Goal: Task Accomplishment & Management: Use online tool/utility

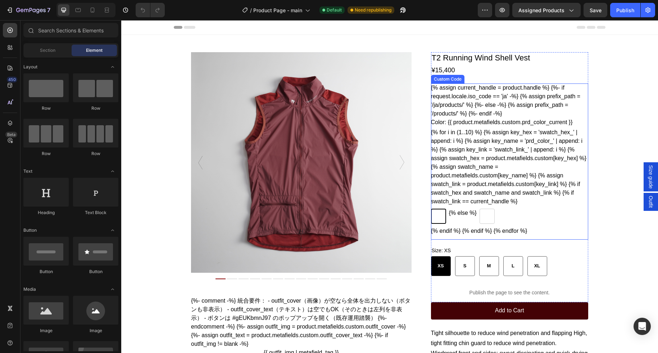
click at [493, 127] on div "Color: {{ product.metafields.custom.prd_color_current }}" at bounding box center [510, 122] width 158 height 9
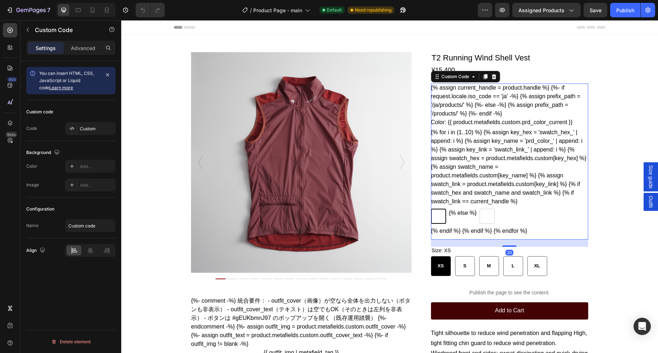
click at [493, 127] on div "Color: {{ product.metafields.custom.prd_color_current }}" at bounding box center [510, 122] width 158 height 9
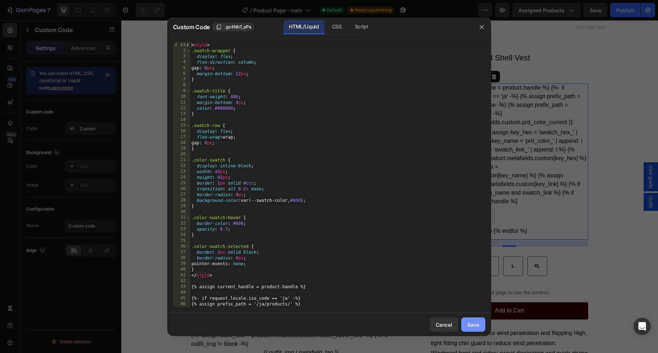
click at [473, 327] on div "Save" at bounding box center [473, 325] width 12 height 8
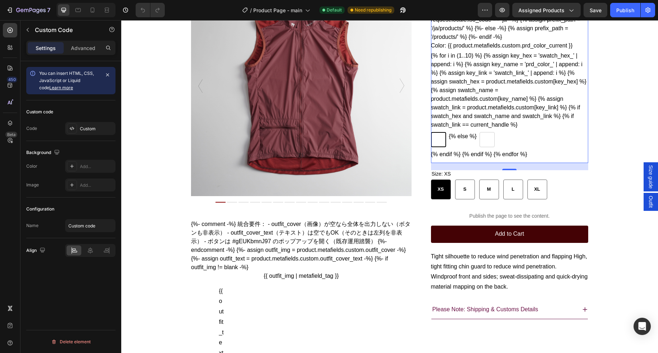
scroll to position [89, 0]
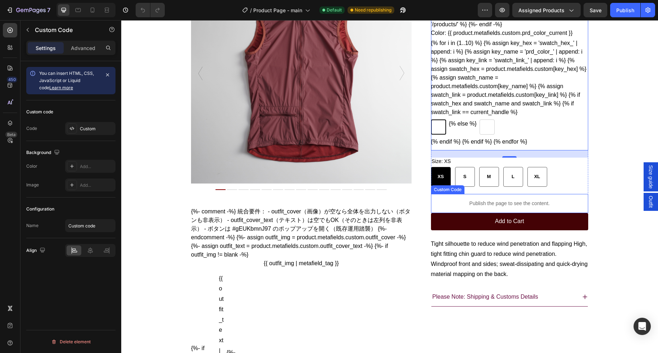
click at [500, 207] on p "Publish the page to see the content." at bounding box center [510, 204] width 158 height 8
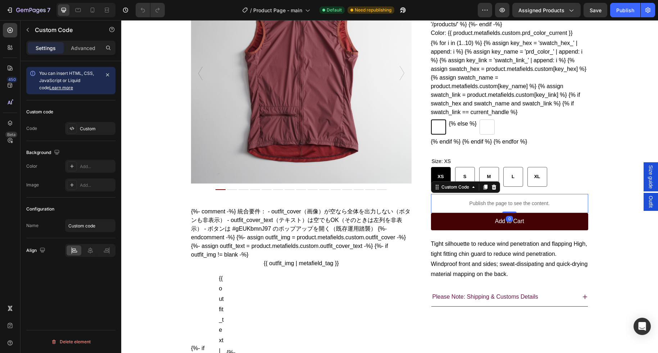
click at [500, 207] on p "Publish the page to see the content." at bounding box center [510, 204] width 158 height 8
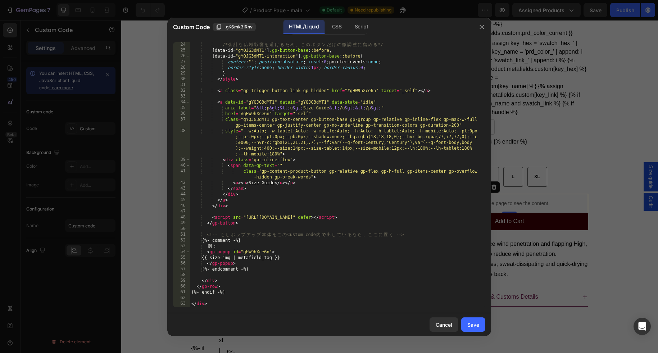
scroll to position [210, 0]
click at [474, 322] on div "Save" at bounding box center [473, 325] width 12 height 8
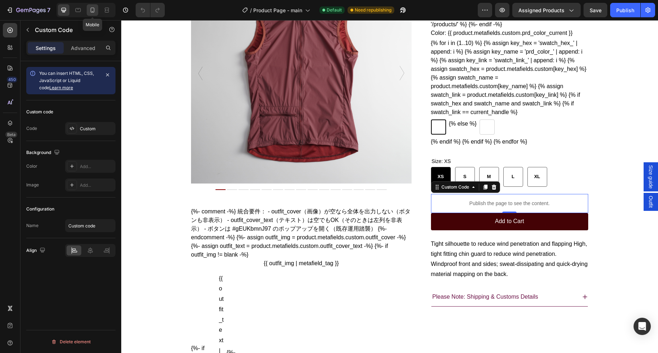
click at [95, 10] on icon at bounding box center [92, 9] width 7 height 7
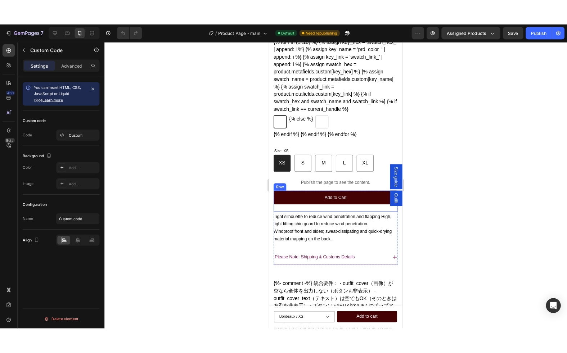
scroll to position [251, 0]
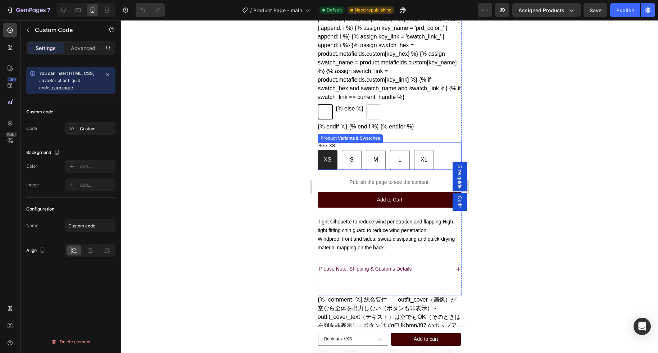
click at [443, 170] on div "XS XS XS S S S M M M L L L XL XL XL" at bounding box center [390, 160] width 144 height 20
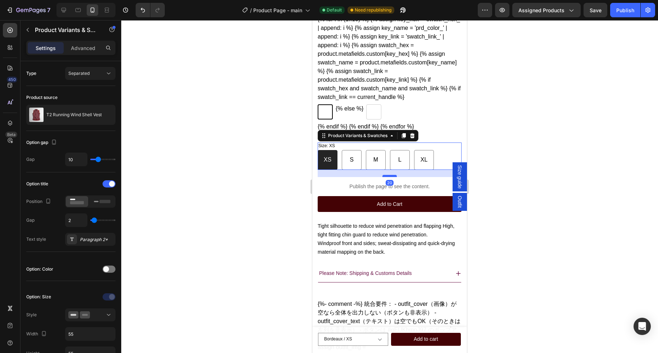
drag, startPoint x: 390, startPoint y: 190, endPoint x: 390, endPoint y: 194, distance: 4.0
click at [390, 177] on div at bounding box center [390, 176] width 14 height 2
radio input "true"
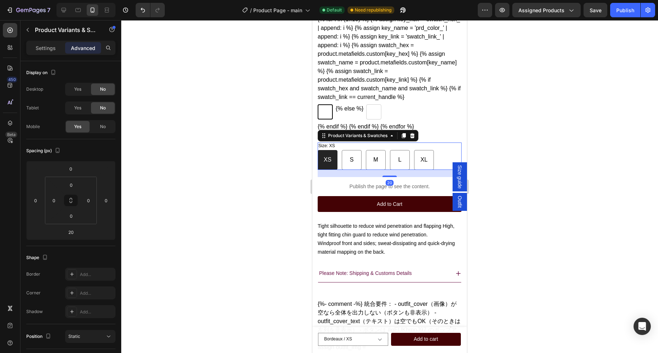
click at [530, 179] on div at bounding box center [389, 186] width 537 height 333
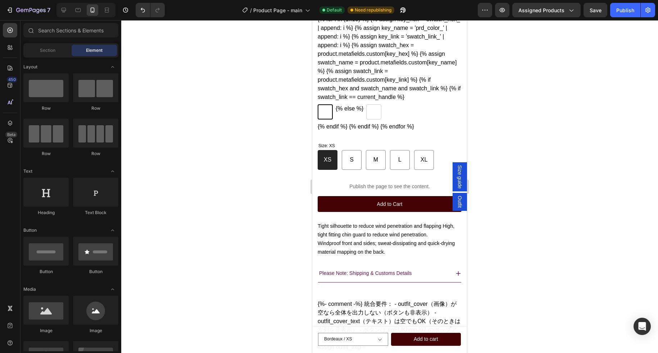
click at [628, 17] on div "7 / Product Page - main Default Need republishing Preview Assigned Products Sav…" at bounding box center [329, 10] width 658 height 21
click at [626, 14] on div "Publish" at bounding box center [625, 10] width 18 height 8
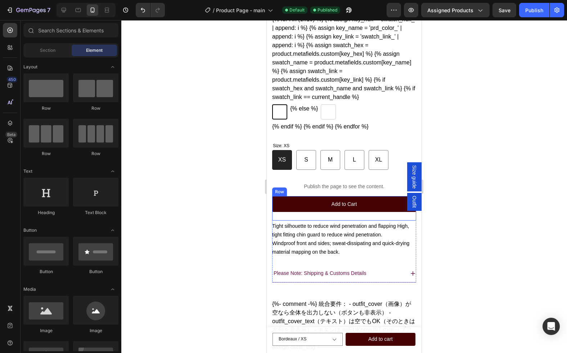
click at [382, 221] on div "Add to Cart Add to Cart" at bounding box center [344, 208] width 144 height 24
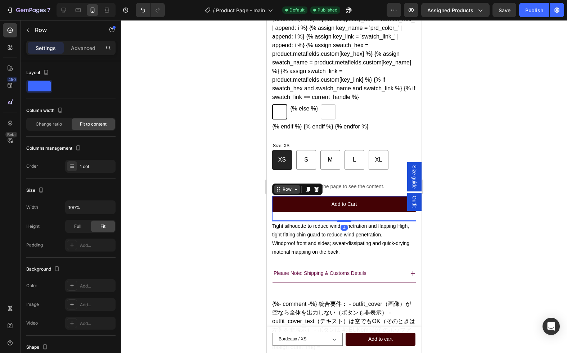
click at [292, 193] on div "Row" at bounding box center [287, 189] width 12 height 6
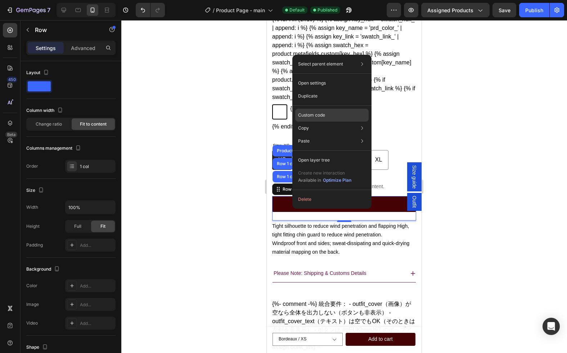
click at [307, 115] on p "Custom code" at bounding box center [311, 115] width 27 height 6
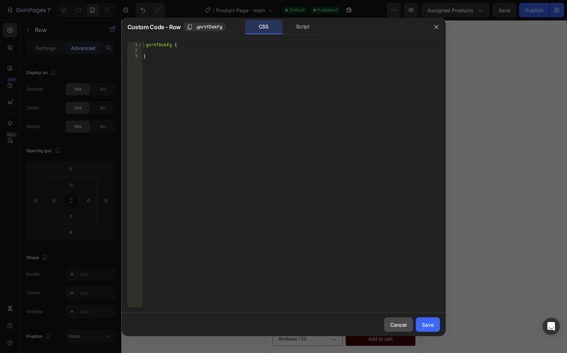
click at [405, 325] on div "Cancel" at bounding box center [398, 325] width 17 height 8
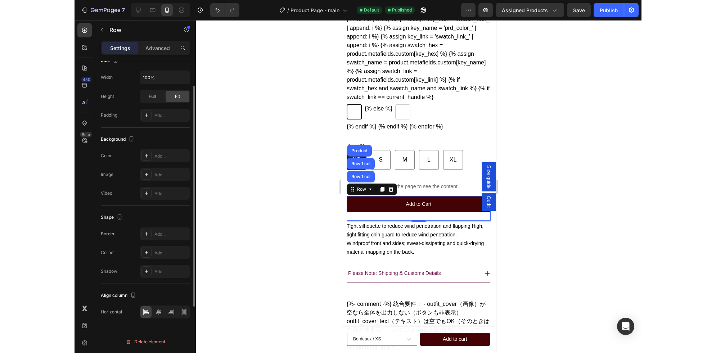
scroll to position [0, 0]
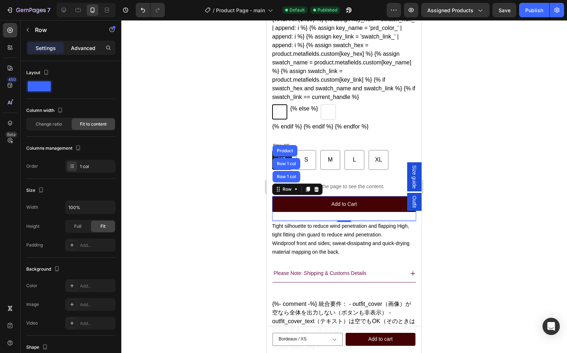
click at [80, 50] on p "Advanced" at bounding box center [83, 48] width 24 height 8
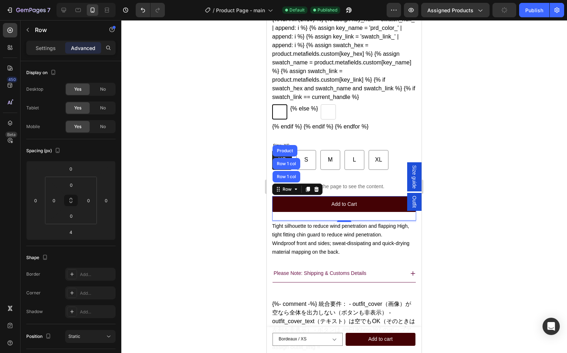
click at [185, 143] on div at bounding box center [344, 186] width 446 height 333
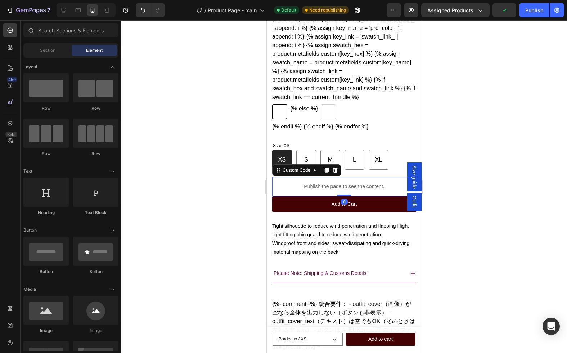
click at [347, 190] on p "Publish the page to see the content." at bounding box center [344, 187] width 144 height 8
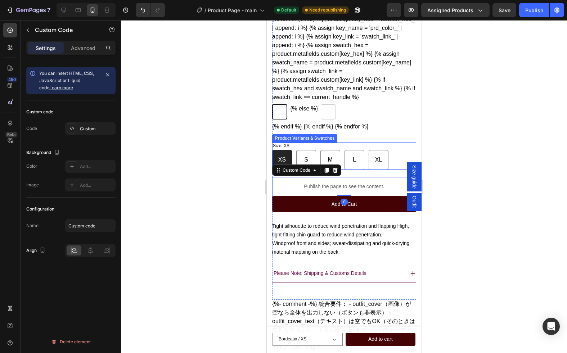
click at [393, 170] on div "XS XS XS S S S M M M L L L XL XL XL" at bounding box center [344, 160] width 144 height 20
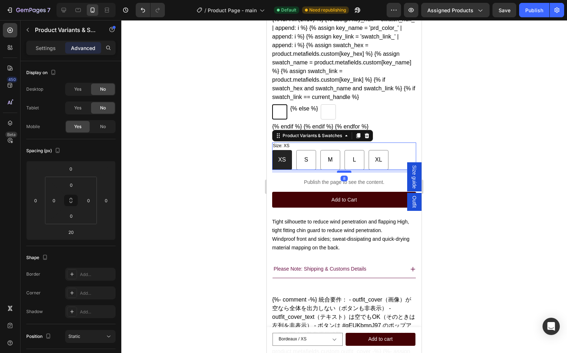
drag, startPoint x: 341, startPoint y: 193, endPoint x: 338, endPoint y: 189, distance: 5.2
click at [338, 173] on div at bounding box center [344, 172] width 14 height 2
type input "8"
click at [492, 177] on div at bounding box center [344, 186] width 446 height 333
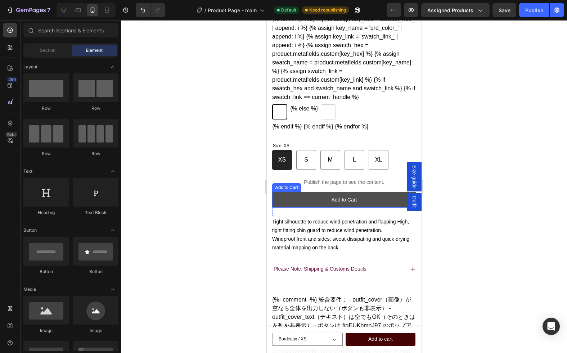
click at [371, 208] on button "Add to Cart" at bounding box center [344, 200] width 144 height 16
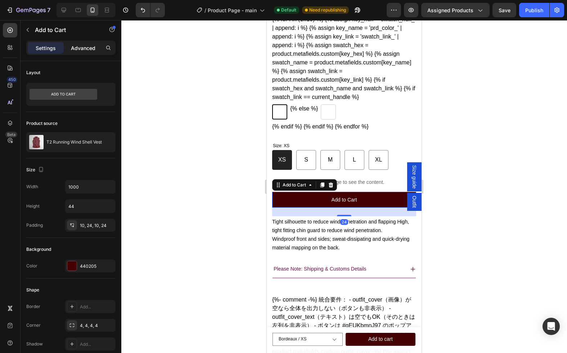
click at [84, 52] on div "Advanced" at bounding box center [83, 48] width 36 height 12
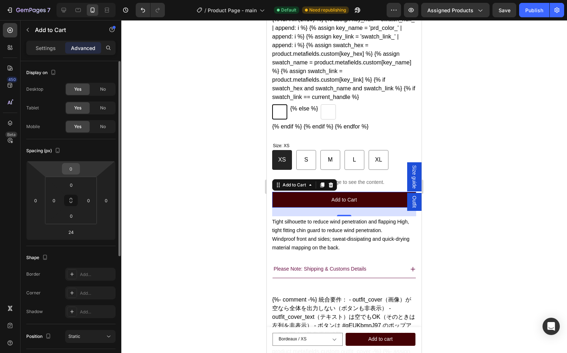
click at [74, 173] on input "0" at bounding box center [71, 168] width 14 height 11
type input "12"
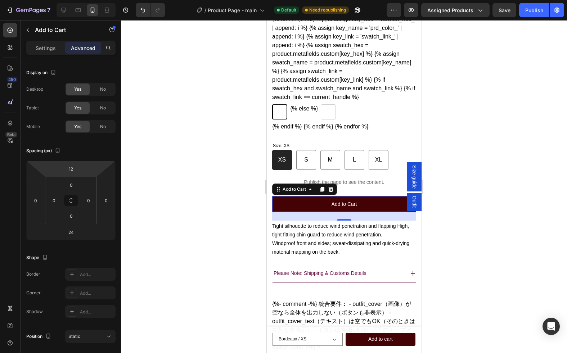
click at [197, 245] on div at bounding box center [344, 186] width 446 height 333
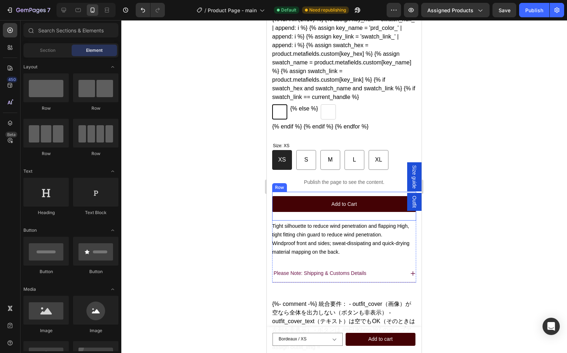
click at [291, 221] on div "Add to Cart Add to Cart" at bounding box center [344, 206] width 144 height 29
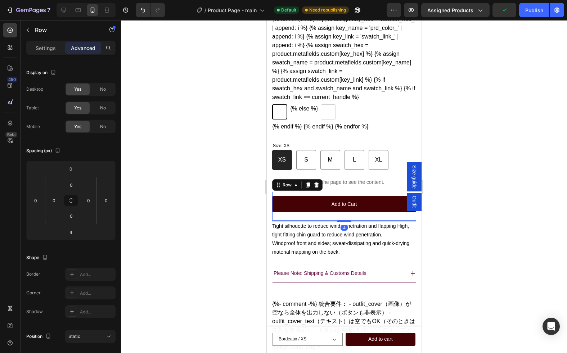
click at [246, 222] on div at bounding box center [344, 186] width 446 height 333
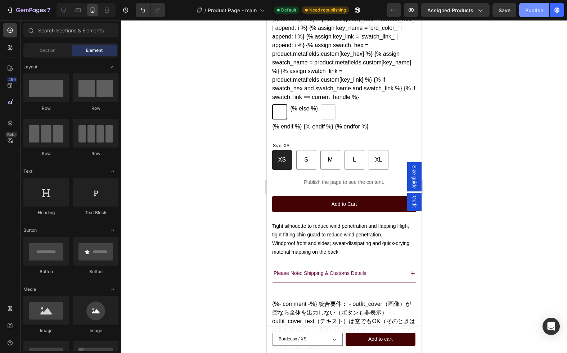
click at [532, 12] on div "Publish" at bounding box center [534, 10] width 18 height 8
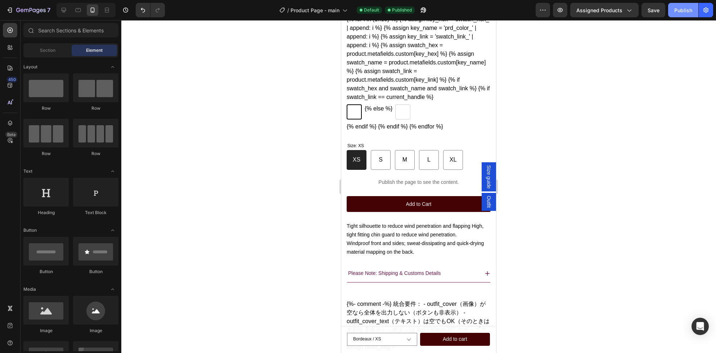
click at [658, 12] on div "Publish" at bounding box center [683, 10] width 18 height 8
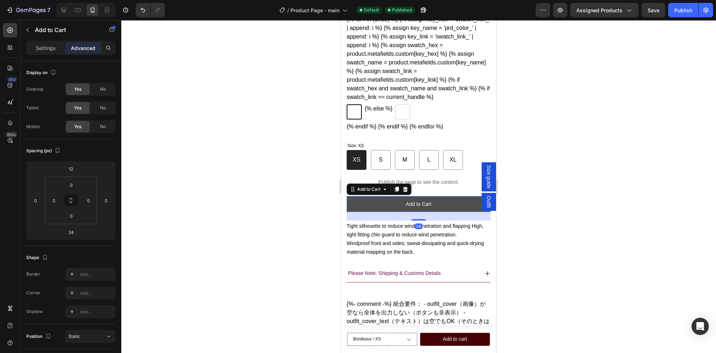
click at [443, 212] on button "Add to Cart" at bounding box center [419, 204] width 144 height 16
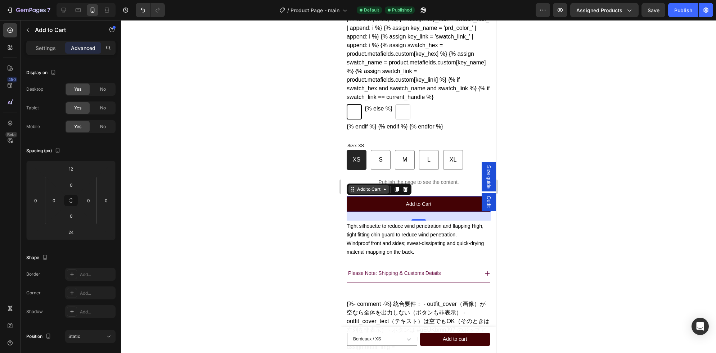
click at [370, 193] on div "Add to Cart" at bounding box center [369, 189] width 26 height 6
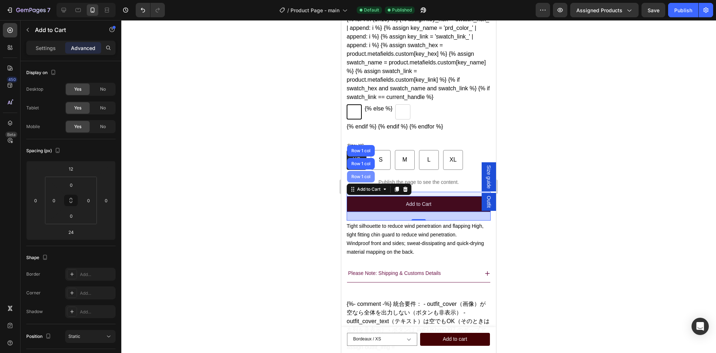
click at [362, 182] on div "Row 1 col" at bounding box center [361, 177] width 28 height 12
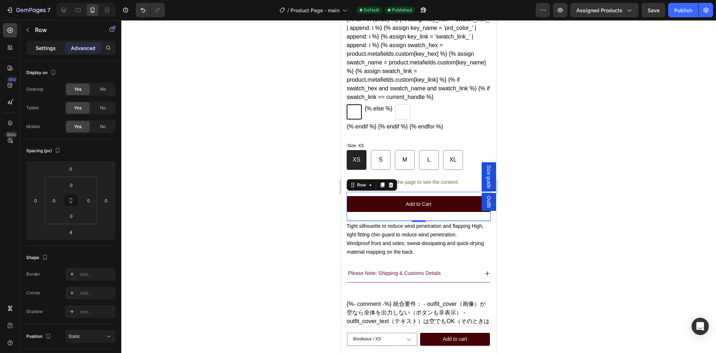
click at [50, 50] on p "Settings" at bounding box center [46, 48] width 20 height 8
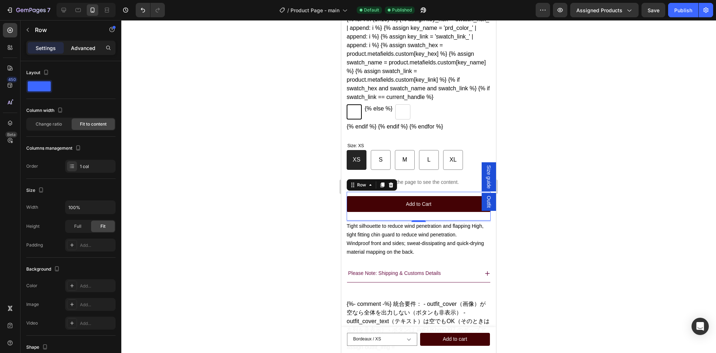
click at [86, 48] on p "Advanced" at bounding box center [83, 48] width 24 height 8
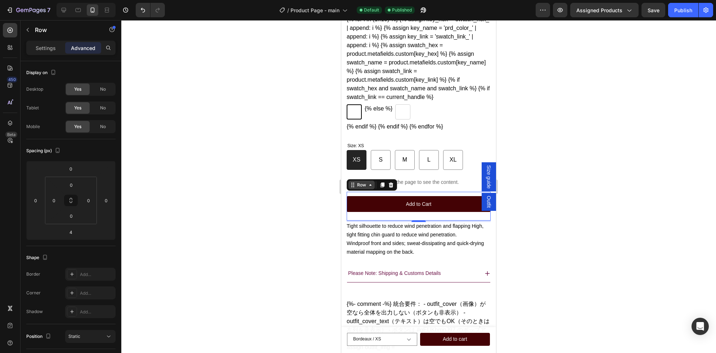
click at [363, 188] on div "Row" at bounding box center [362, 185] width 12 height 6
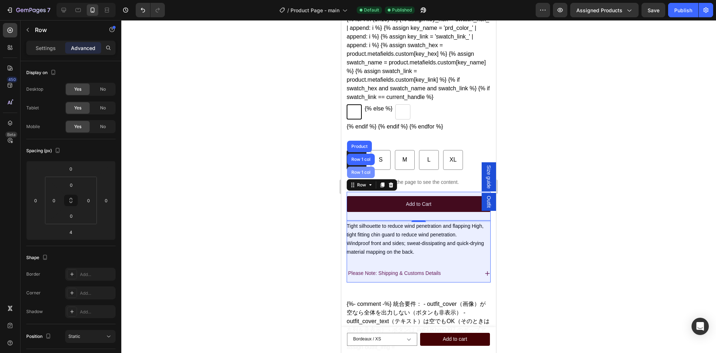
click at [359, 178] on div "Row 1 col" at bounding box center [361, 173] width 28 height 12
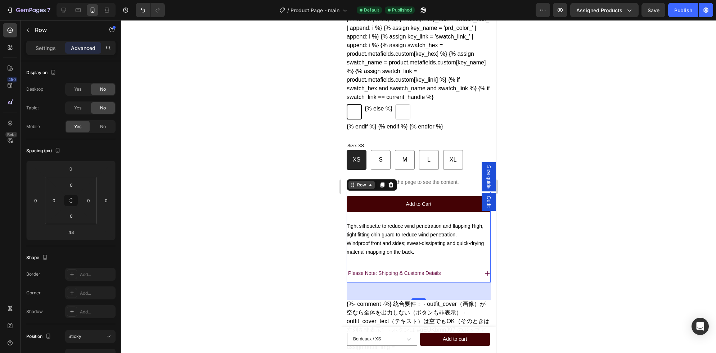
click at [368, 188] on icon at bounding box center [370, 185] width 6 height 6
click at [360, 188] on div "Row" at bounding box center [362, 185] width 12 height 6
click at [68, 10] on div at bounding box center [64, 10] width 12 height 12
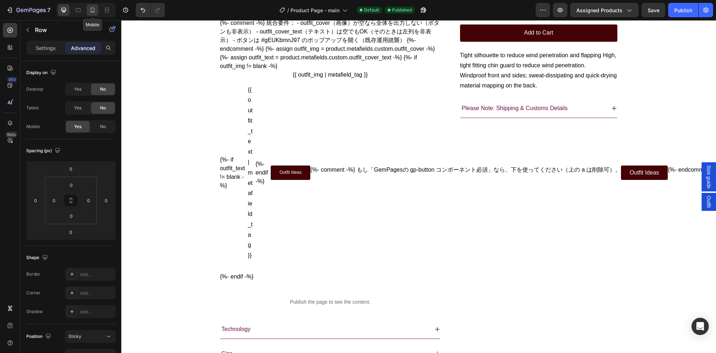
click at [93, 10] on icon at bounding box center [92, 9] width 7 height 7
type input "48"
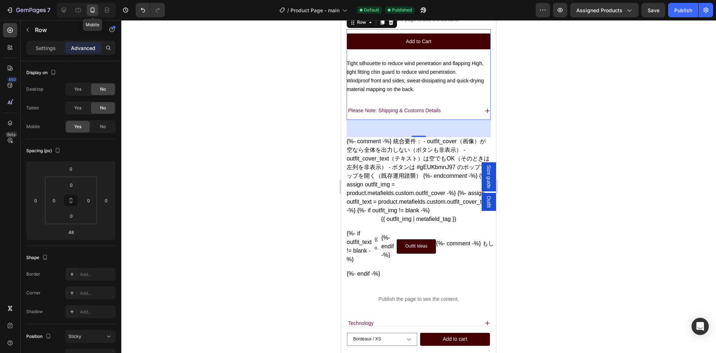
scroll to position [415, 0]
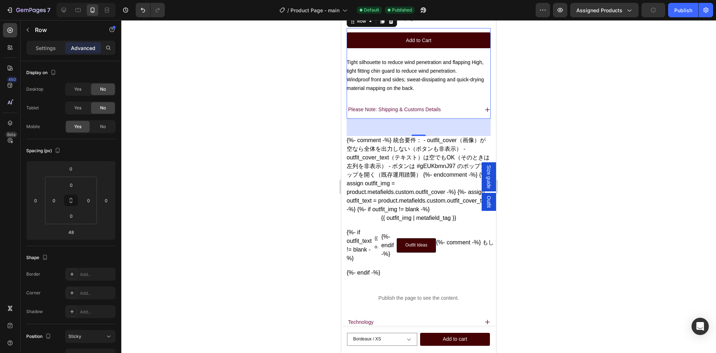
click at [372, 116] on div "Add to Cart Add to Cart Row Tight silhouette to reduce wind penetration and fla…" at bounding box center [419, 73] width 144 height 90
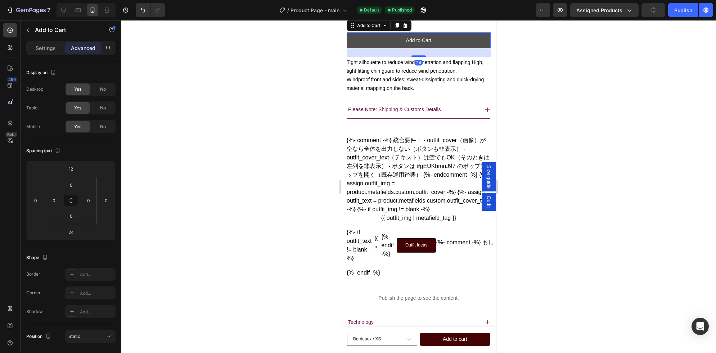
click at [361, 48] on button "Add to Cart" at bounding box center [419, 40] width 144 height 16
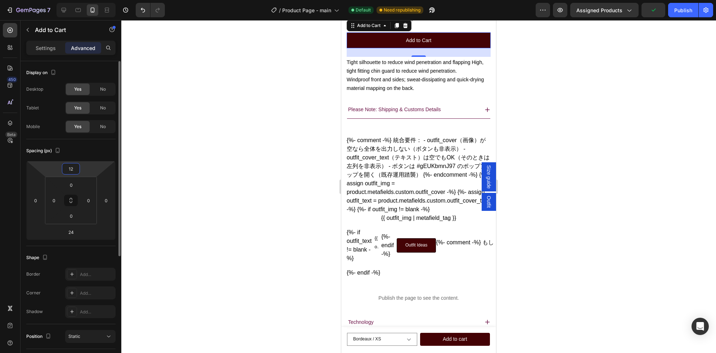
click at [71, 171] on input "12" at bounding box center [71, 168] width 14 height 11
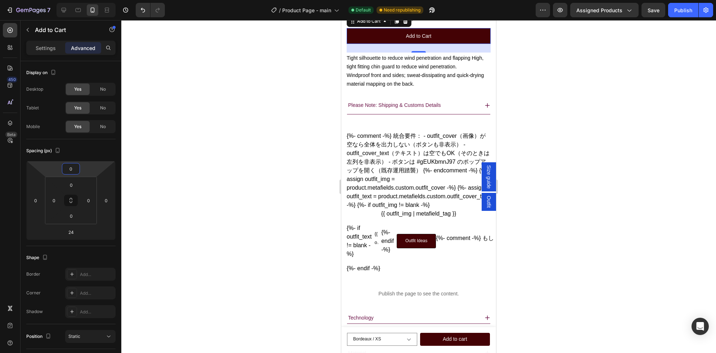
type input "0"
click at [228, 159] on div at bounding box center [418, 186] width 595 height 333
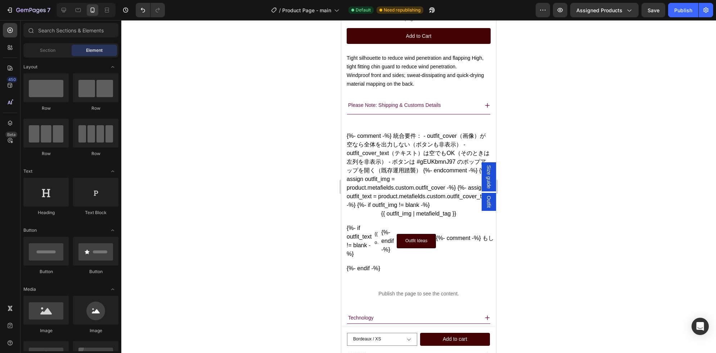
click at [546, 101] on div at bounding box center [418, 186] width 595 height 333
click at [347, 53] on div "Add to Cart Add to Cart" at bounding box center [419, 40] width 144 height 24
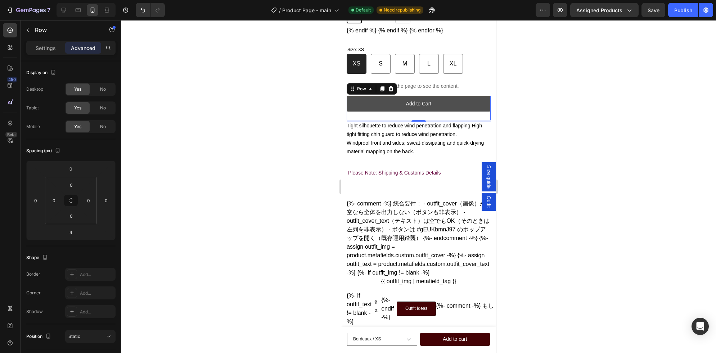
scroll to position [346, 0]
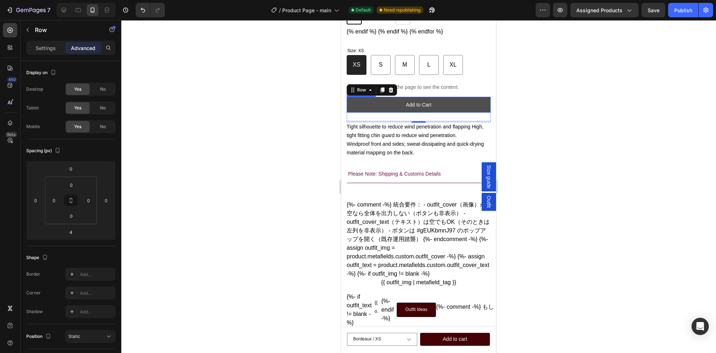
click at [361, 113] on button "Add to Cart" at bounding box center [419, 105] width 144 height 16
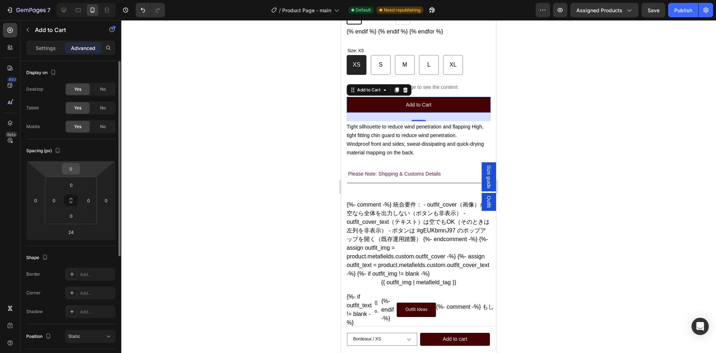
click at [72, 169] on input "0" at bounding box center [71, 168] width 14 height 11
type input "4"
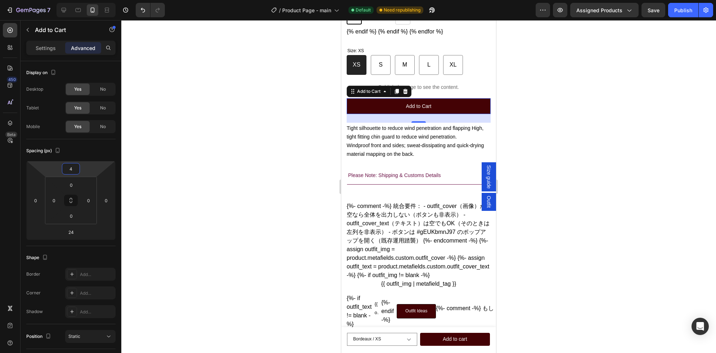
click at [282, 169] on div at bounding box center [418, 186] width 595 height 333
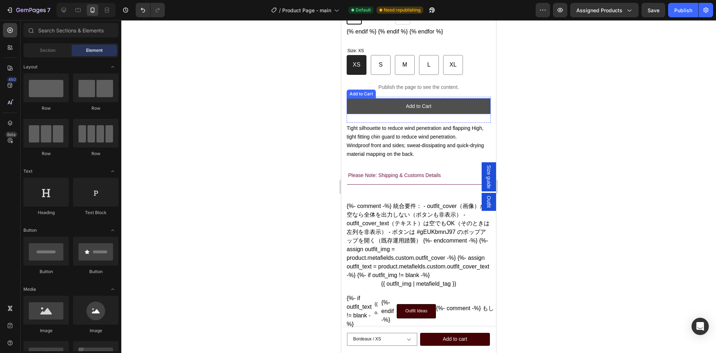
click at [383, 114] on button "Add to Cart" at bounding box center [419, 106] width 144 height 16
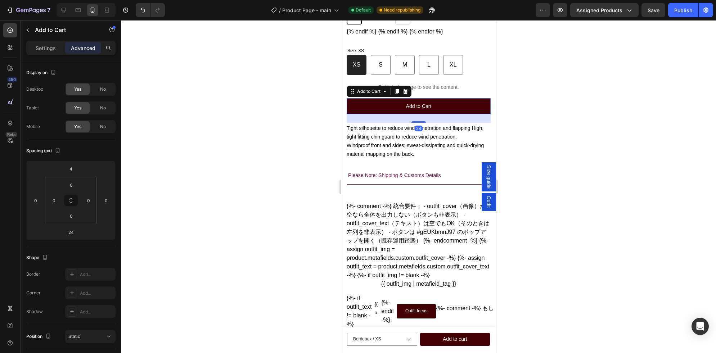
click at [591, 127] on div at bounding box center [418, 186] width 595 height 333
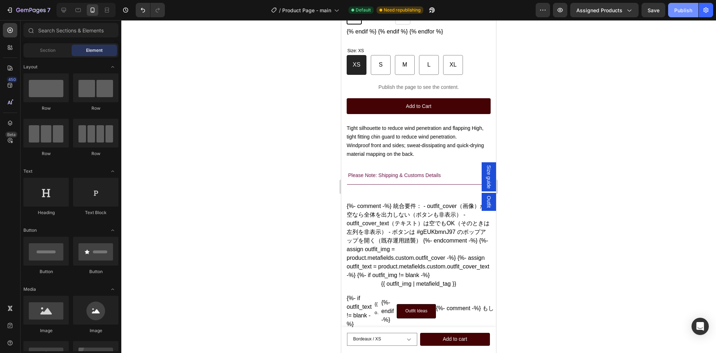
click at [658, 9] on div "Publish" at bounding box center [683, 10] width 18 height 8
click at [394, 91] on p "Publish the page to see the content." at bounding box center [419, 87] width 144 height 8
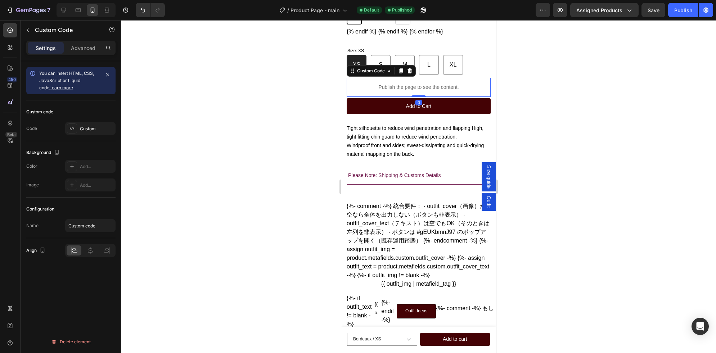
click at [394, 91] on p "Publish the page to see the content." at bounding box center [419, 87] width 144 height 8
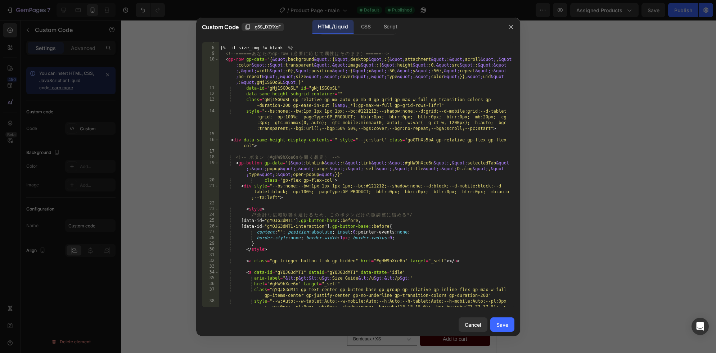
scroll to position [0, 0]
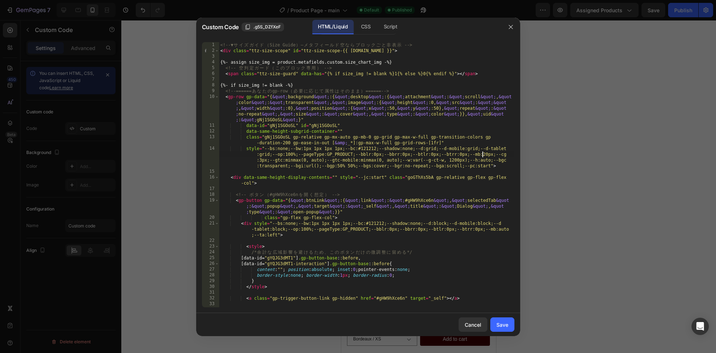
click at [483, 153] on div "<!-- ▼ サ イ ズ ガ イ ド （ Size Guide ） — メ タ フ ィ ー ル ド 空 な ら ブ ロ ッ ク ご と 非 表 示 --> <…" at bounding box center [366, 180] width 295 height 277
type textarea "style="--bs:none;--bw:1px 1px 1px 1px;--bc:#121212;--shadow:none;--d:grid;--d-m…"
click at [509, 324] on button "Save" at bounding box center [502, 324] width 24 height 14
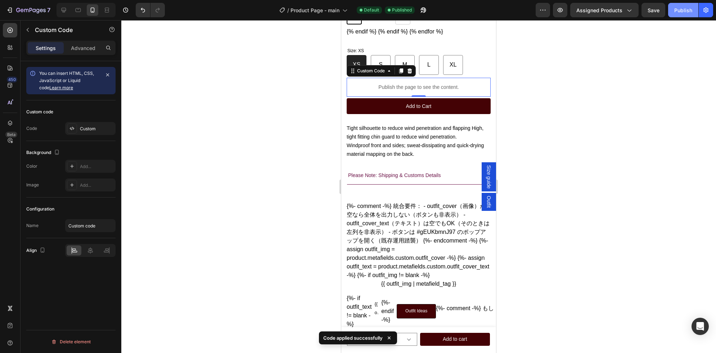
click at [658, 10] on div "Publish" at bounding box center [683, 10] width 18 height 8
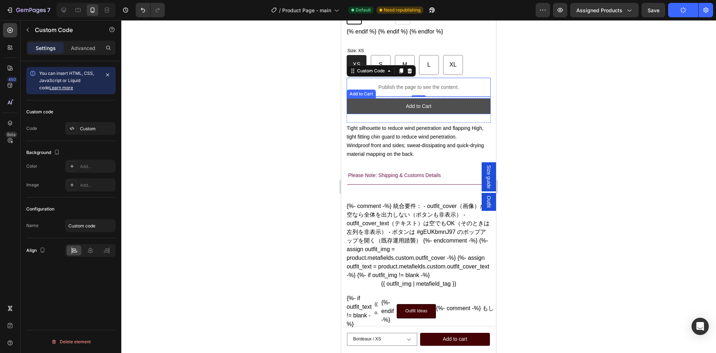
click at [349, 114] on button "Add to Cart" at bounding box center [419, 106] width 144 height 16
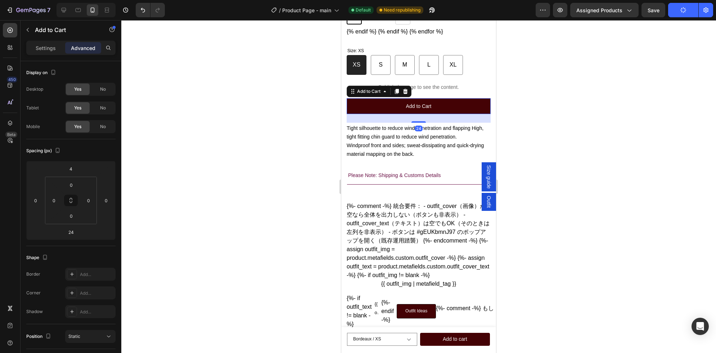
click at [370, 123] on div "24" at bounding box center [419, 118] width 144 height 9
click at [64, 9] on icon at bounding box center [63, 9] width 7 height 7
type input "0"
type input "12"
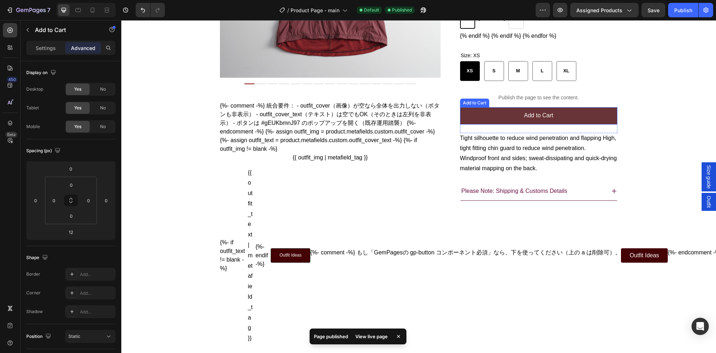
scroll to position [194, 0]
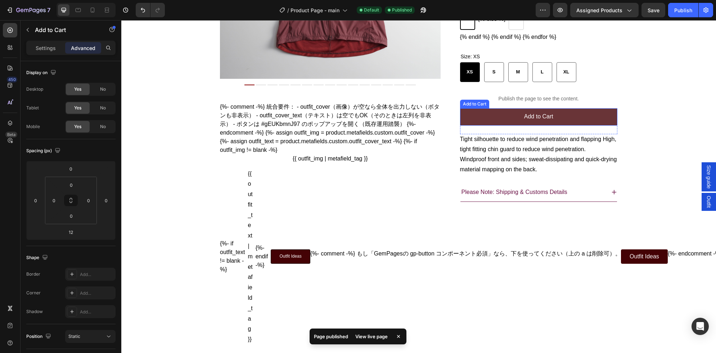
click at [476, 126] on button "Add to Cart" at bounding box center [539, 116] width 158 height 17
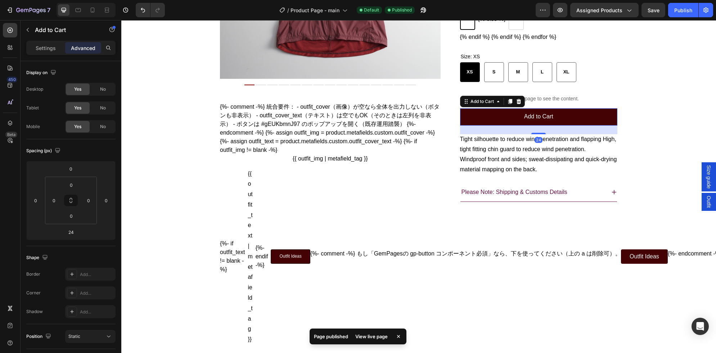
scroll to position [190, 0]
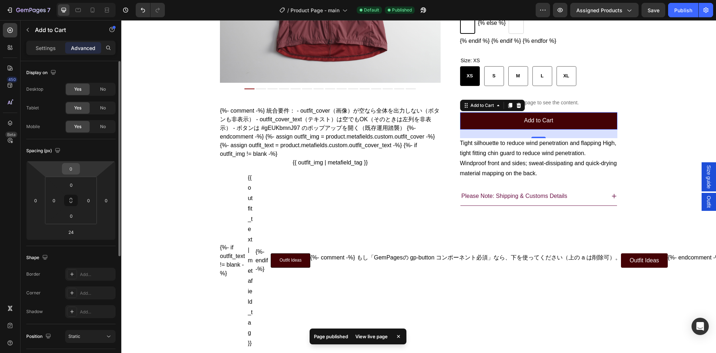
click at [71, 166] on input "0" at bounding box center [71, 168] width 14 height 11
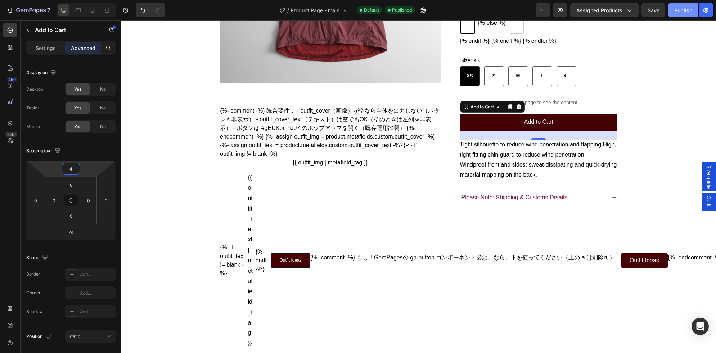
type input "4"
click at [658, 10] on div "Publish" at bounding box center [683, 10] width 18 height 8
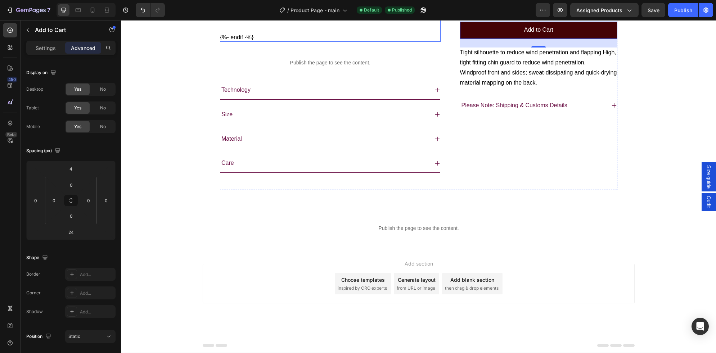
scroll to position [538, 0]
click at [253, 91] on div "Technology" at bounding box center [324, 90] width 208 height 13
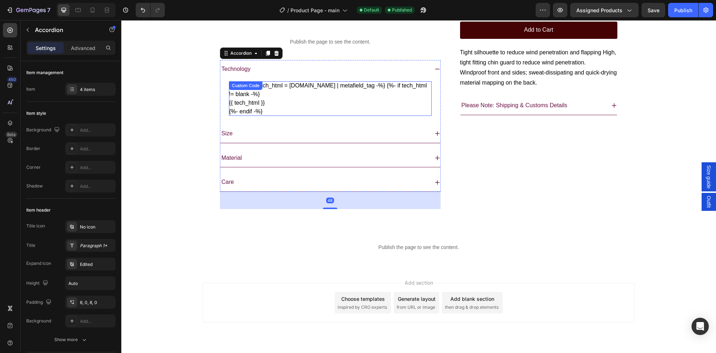
click at [280, 111] on div "{%- assign tech_html = [DOMAIN_NAME] | metafield_tag -%} {%- if tech_html != bl…" at bounding box center [330, 98] width 203 height 35
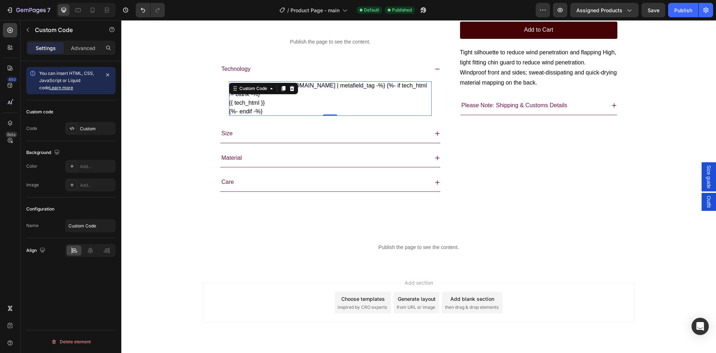
click at [280, 93] on div at bounding box center [283, 88] width 9 height 9
click at [312, 107] on div "{{ tech_html }}" at bounding box center [330, 102] width 203 height 9
click at [312, 117] on div "{%- assign tech_html = [DOMAIN_NAME] | metafield_tag -%} {%- if tech_html != bl…" at bounding box center [330, 99] width 203 height 35
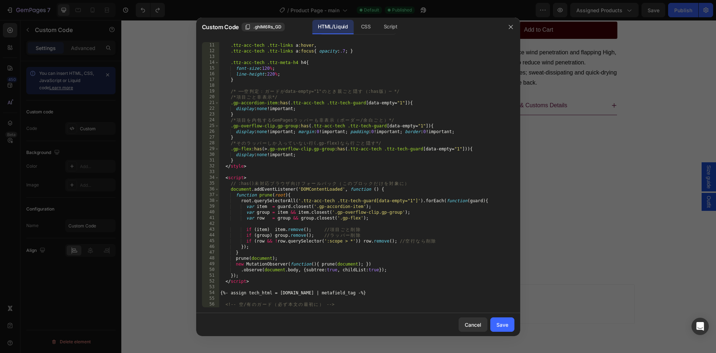
scroll to position [109, 0]
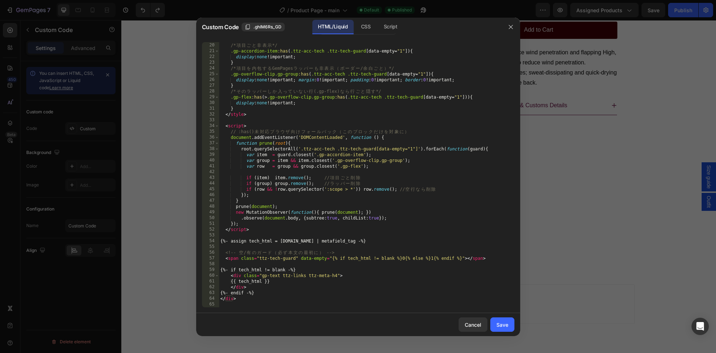
click at [394, 241] on div "/* ── 空 判 定 ： ガ ー ド が data-empty="1" の と き 親 ご と 隠 す （ :has 版 ） ─ */ /* 項 目 ご と…" at bounding box center [366, 175] width 295 height 277
type textarea "{%- assign tech_html = [DOMAIN_NAME] -%}"
click at [503, 324] on div "Save" at bounding box center [502, 325] width 12 height 8
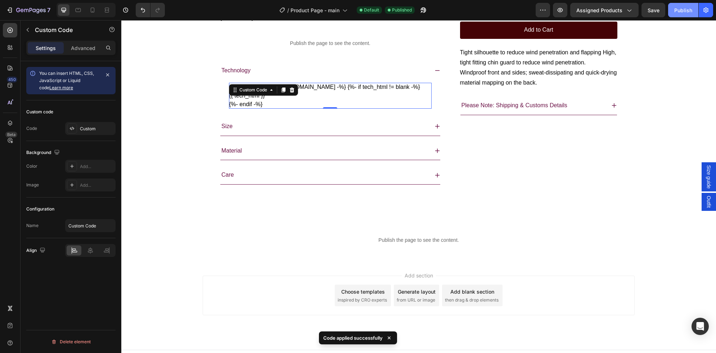
click at [658, 16] on button "Publish" at bounding box center [683, 10] width 30 height 14
